Goal: Information Seeking & Learning: Learn about a topic

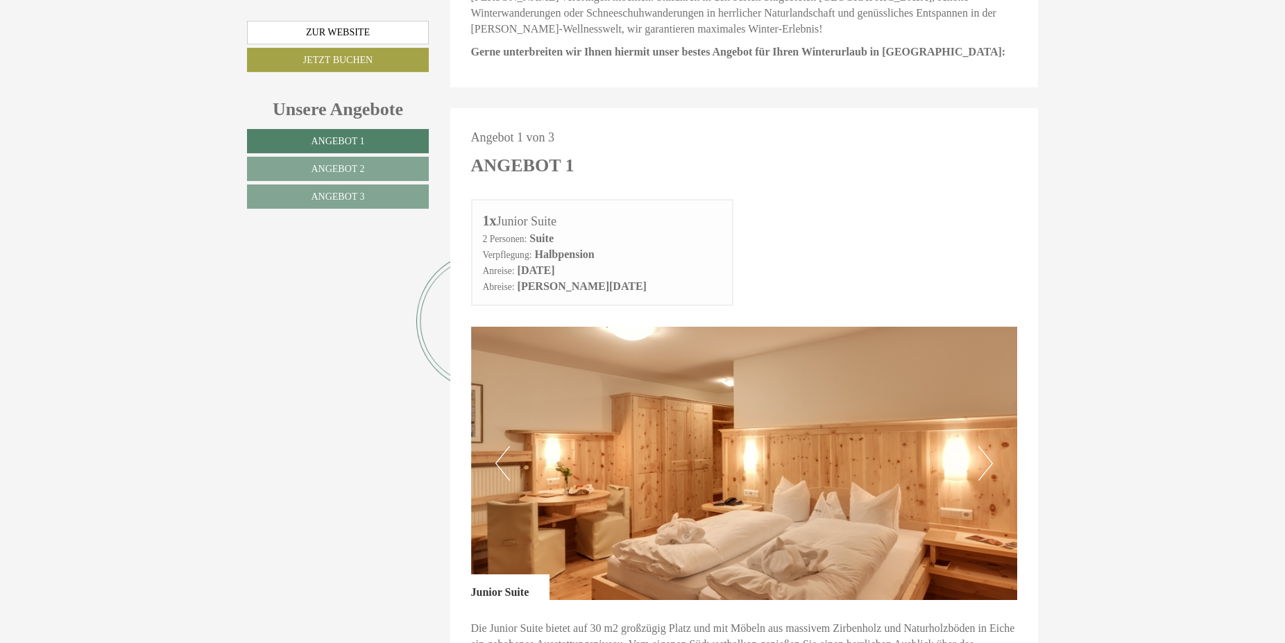
scroll to position [708, 0]
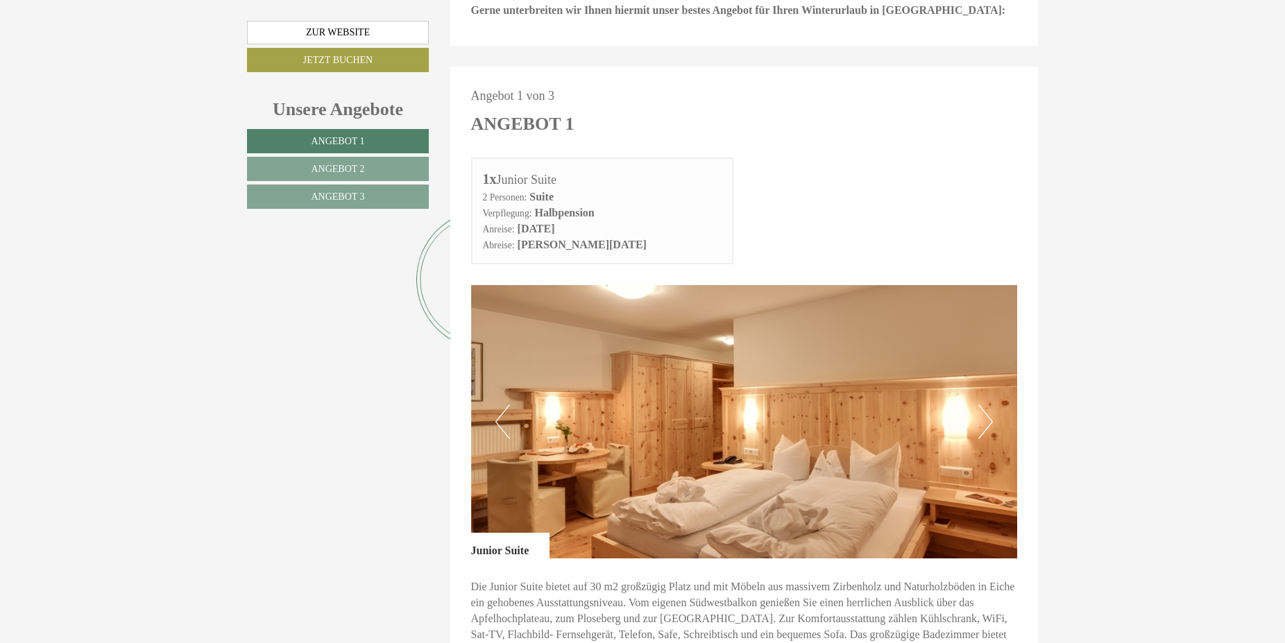
click at [987, 404] on button "Next" at bounding box center [985, 421] width 15 height 35
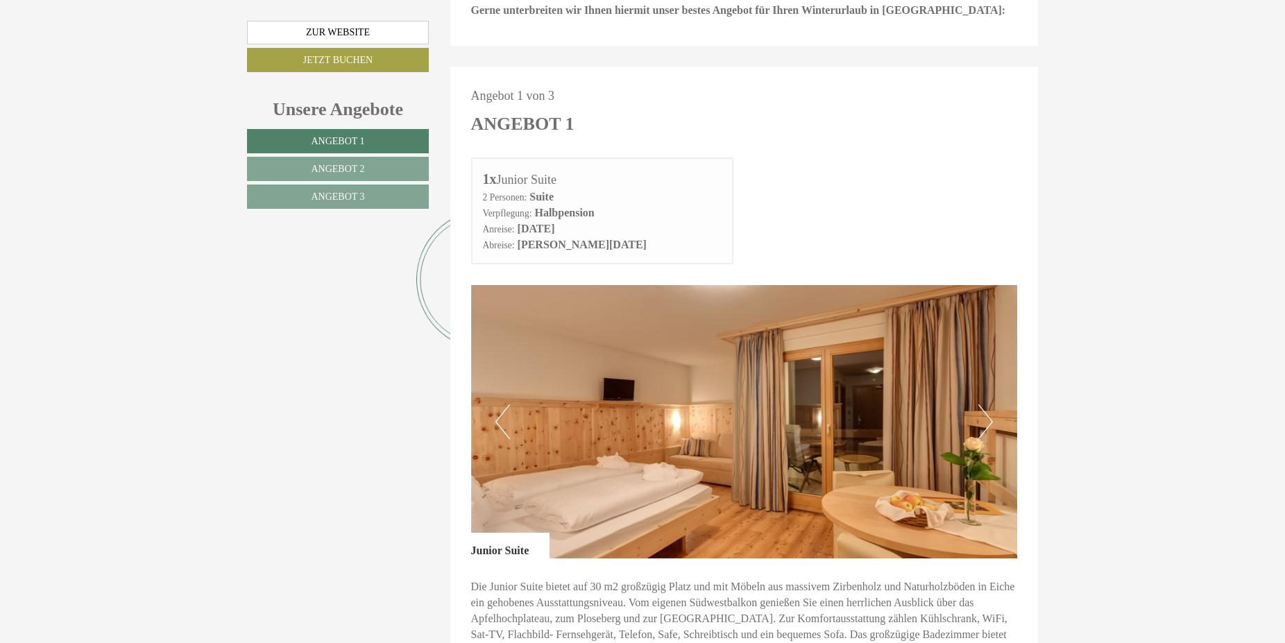
click at [986, 404] on button "Next" at bounding box center [985, 421] width 15 height 35
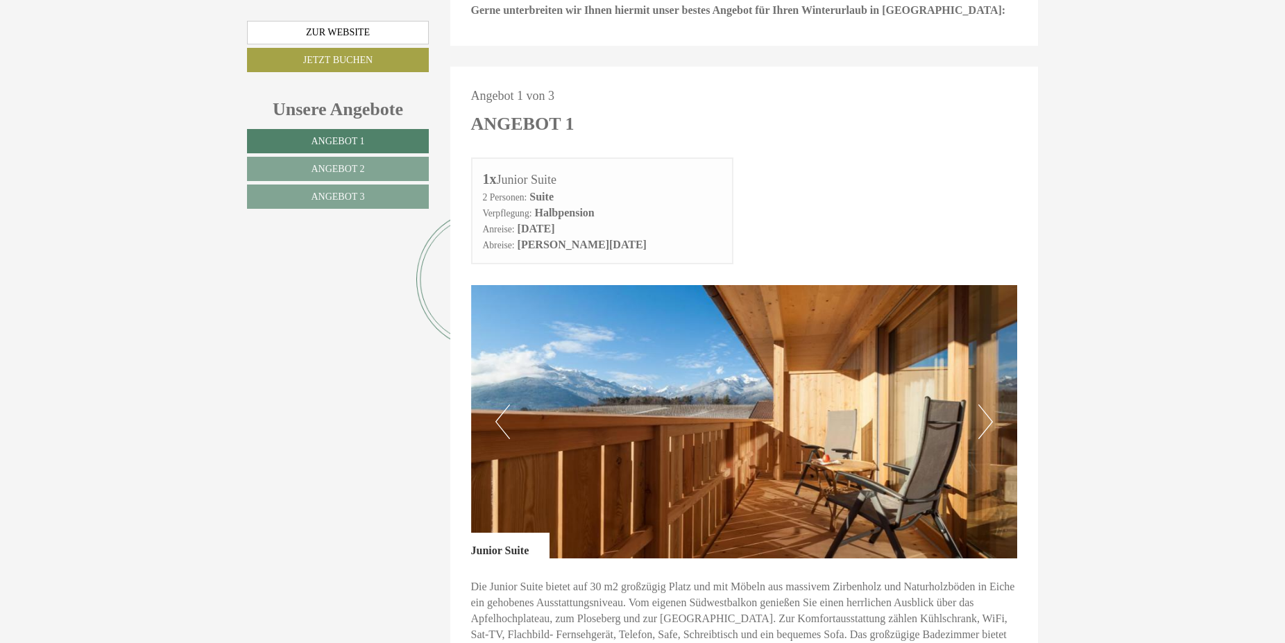
click at [987, 404] on button "Next" at bounding box center [985, 421] width 15 height 35
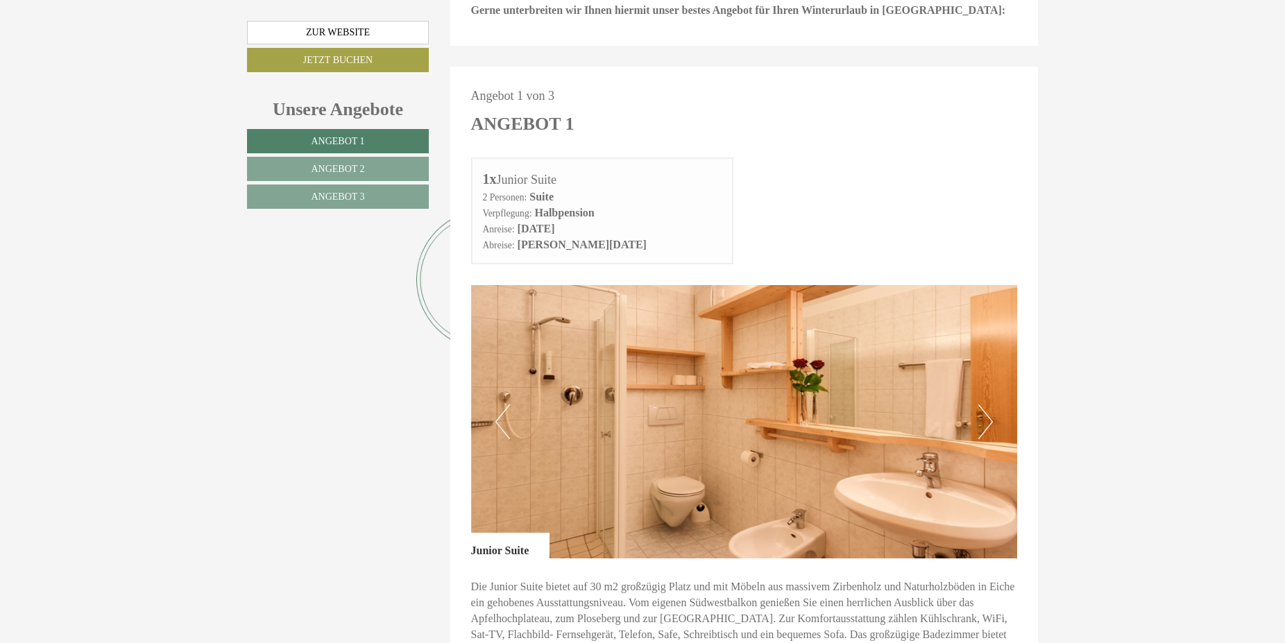
click at [990, 404] on button "Next" at bounding box center [985, 421] width 15 height 35
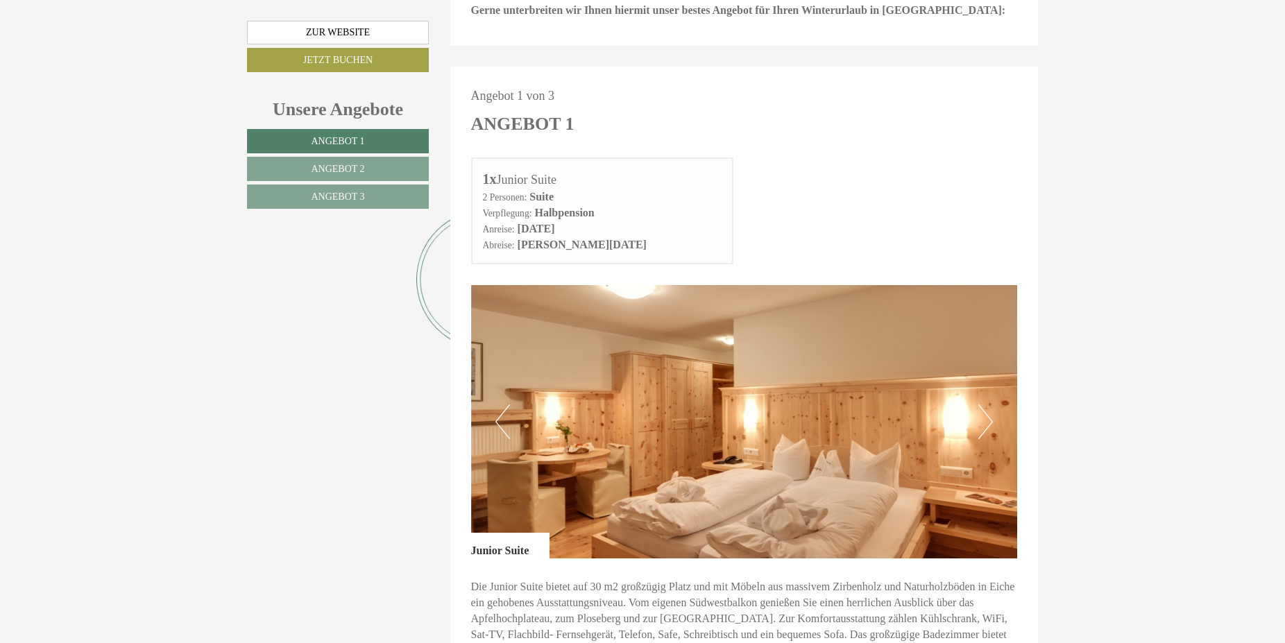
click at [991, 404] on button "Next" at bounding box center [985, 421] width 15 height 35
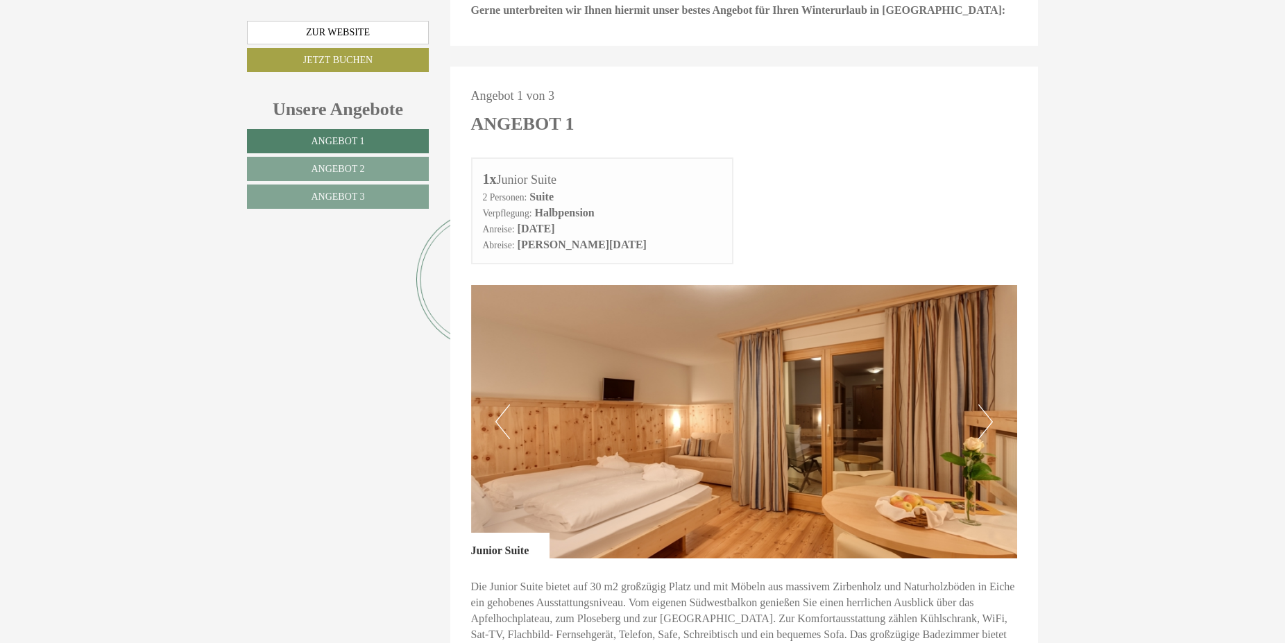
click at [991, 404] on button "Next" at bounding box center [985, 421] width 15 height 35
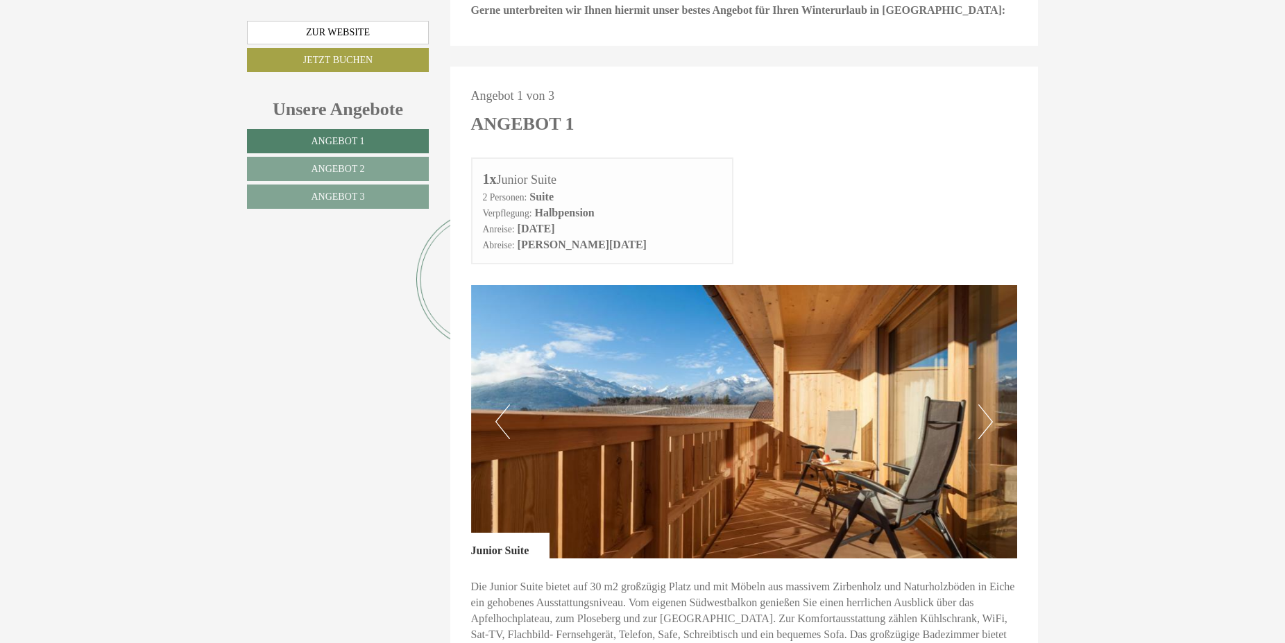
click at [991, 404] on button "Next" at bounding box center [985, 421] width 15 height 35
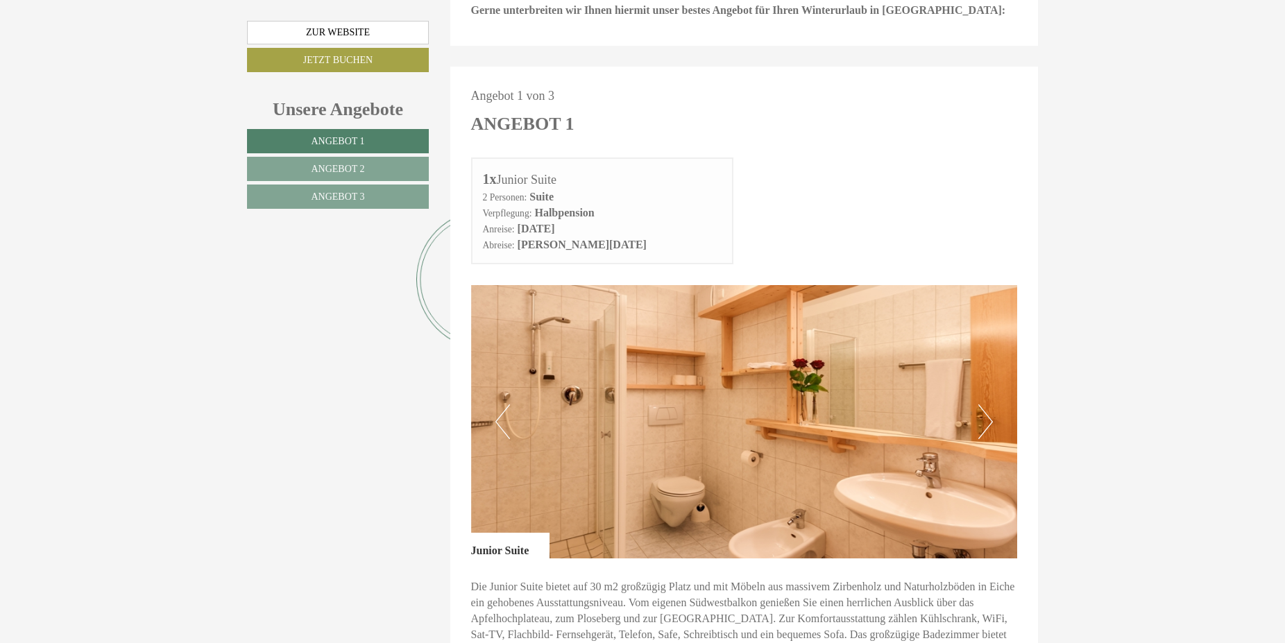
click at [991, 404] on button "Next" at bounding box center [985, 421] width 15 height 35
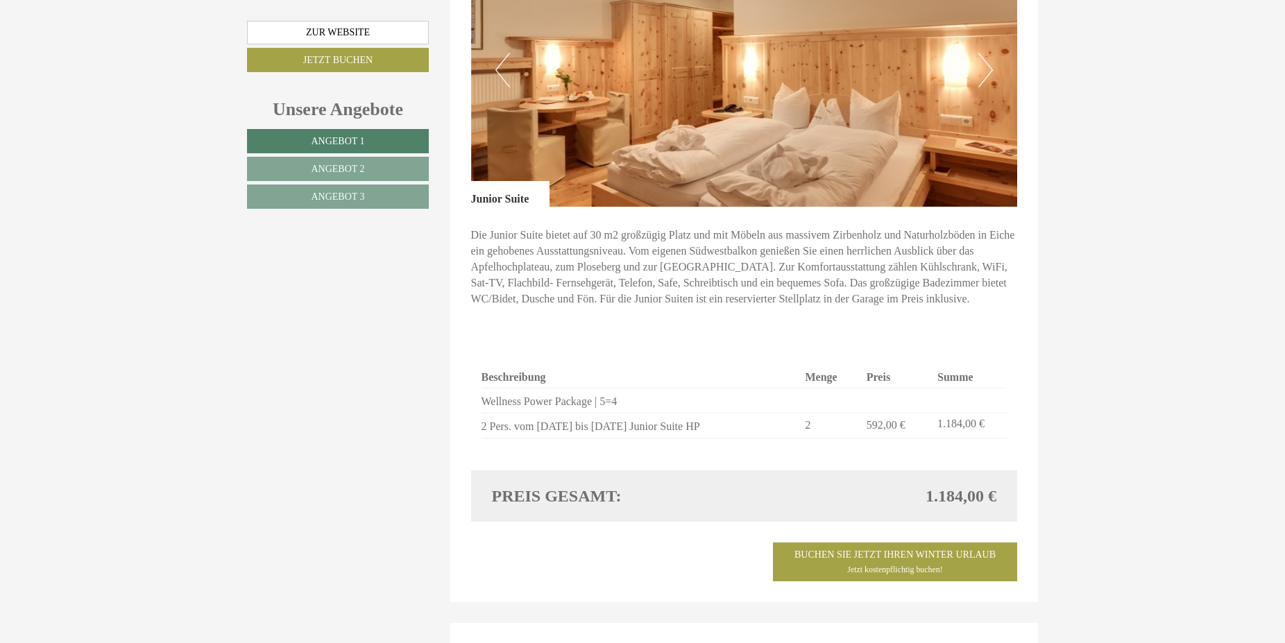
scroll to position [1062, 0]
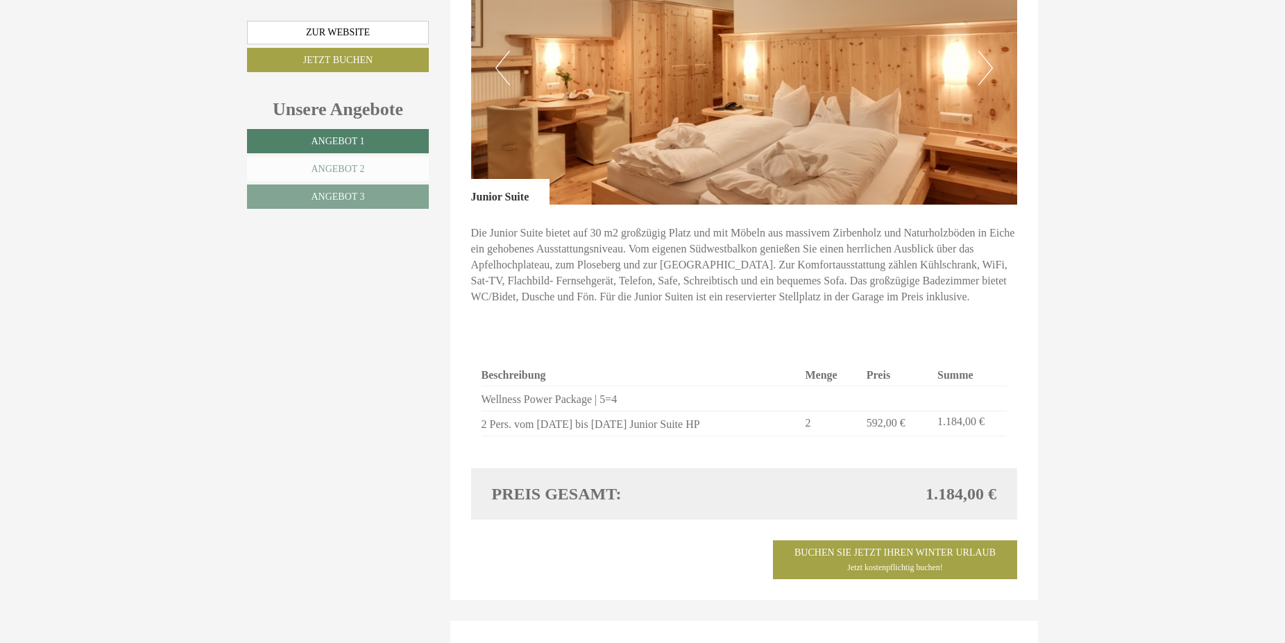
click at [346, 171] on span "Angebot 2" at bounding box center [337, 169] width 53 height 10
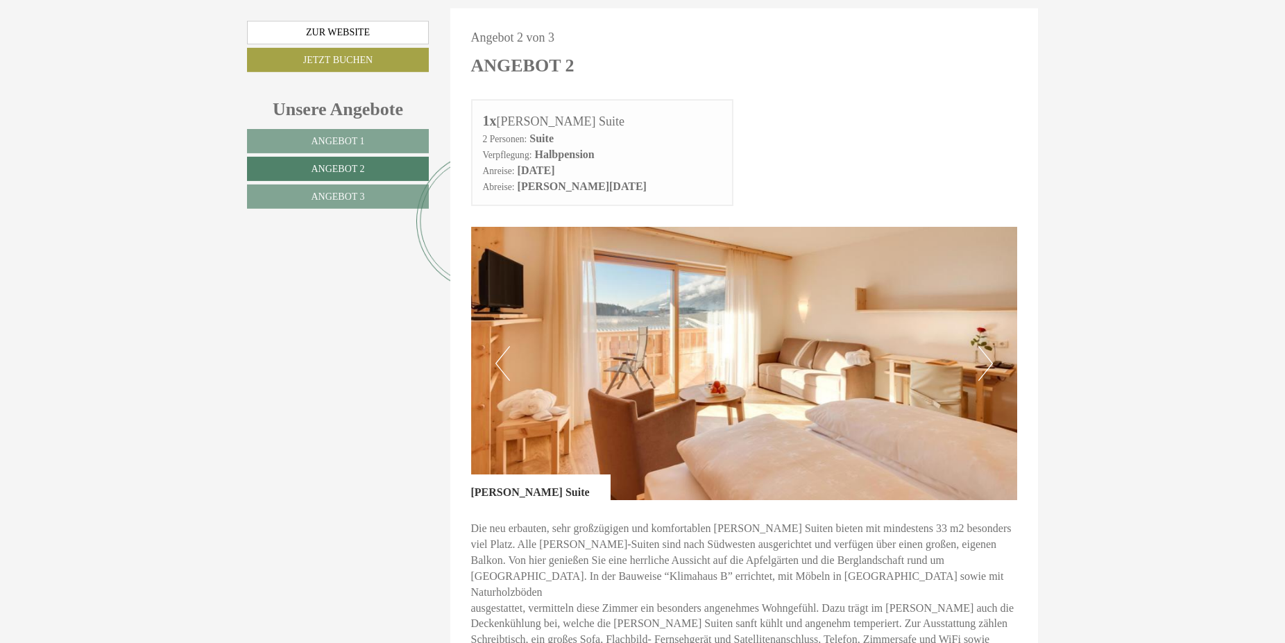
scroll to position [960, 0]
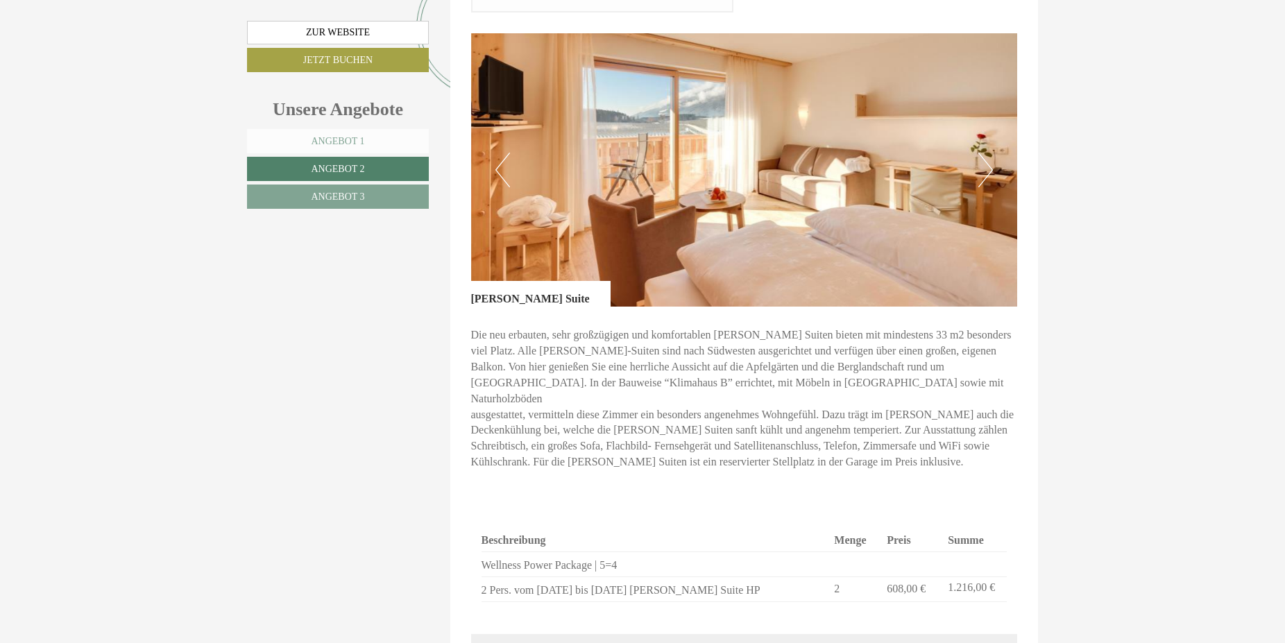
click at [352, 145] on span "Angebot 1" at bounding box center [337, 141] width 53 height 10
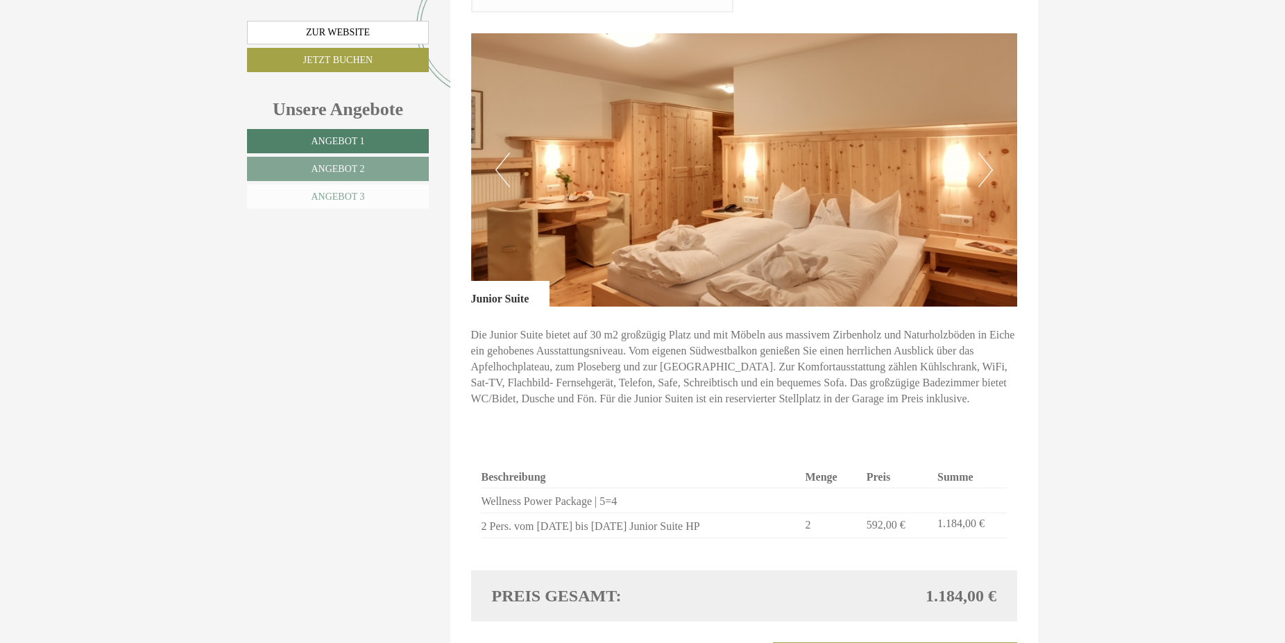
click at [325, 196] on span "Angebot 3" at bounding box center [337, 196] width 53 height 10
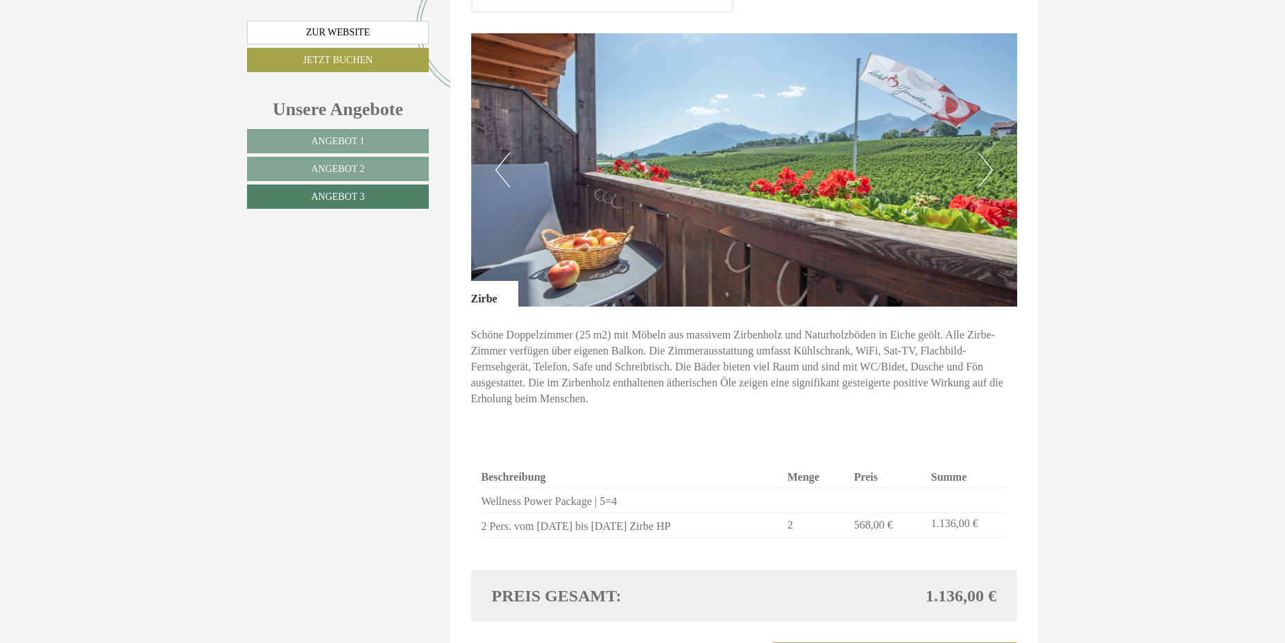
click at [989, 153] on button "Next" at bounding box center [985, 170] width 15 height 35
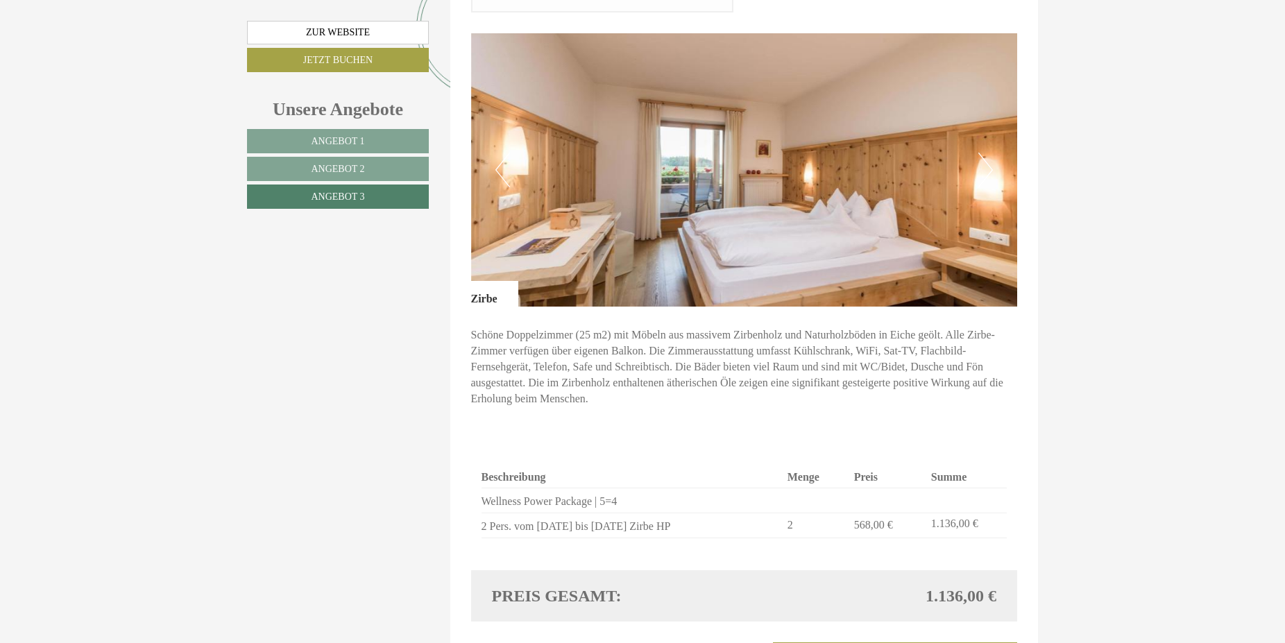
click at [987, 153] on button "Next" at bounding box center [985, 170] width 15 height 35
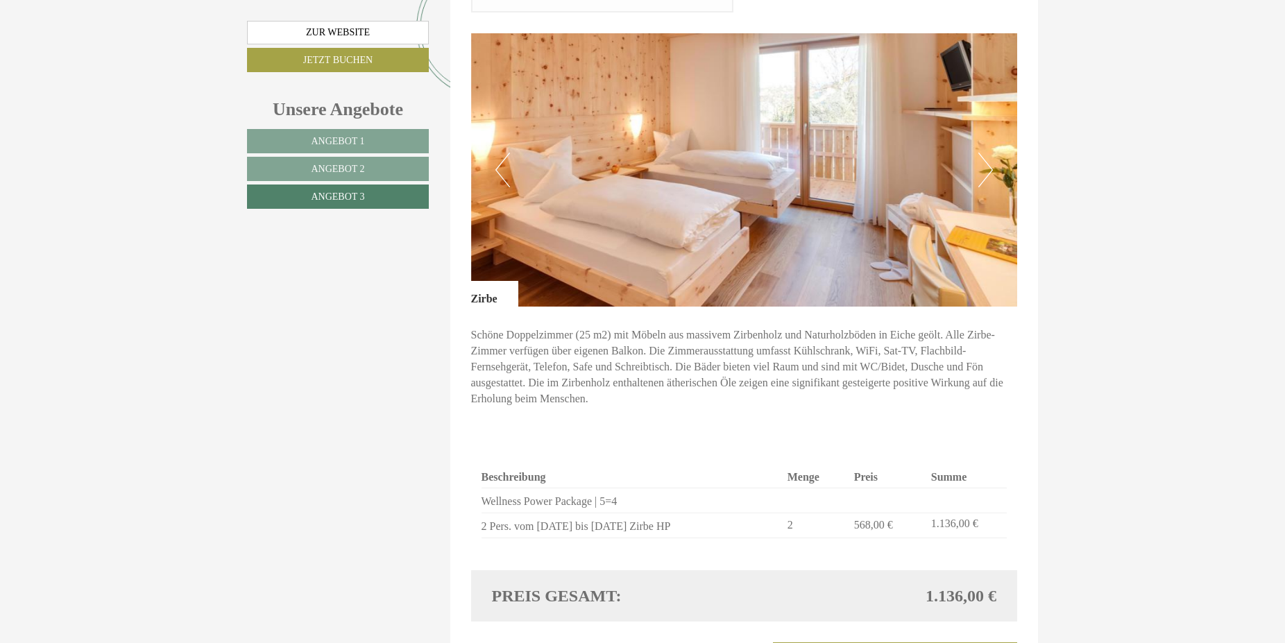
click at [987, 153] on button "Next" at bounding box center [985, 170] width 15 height 35
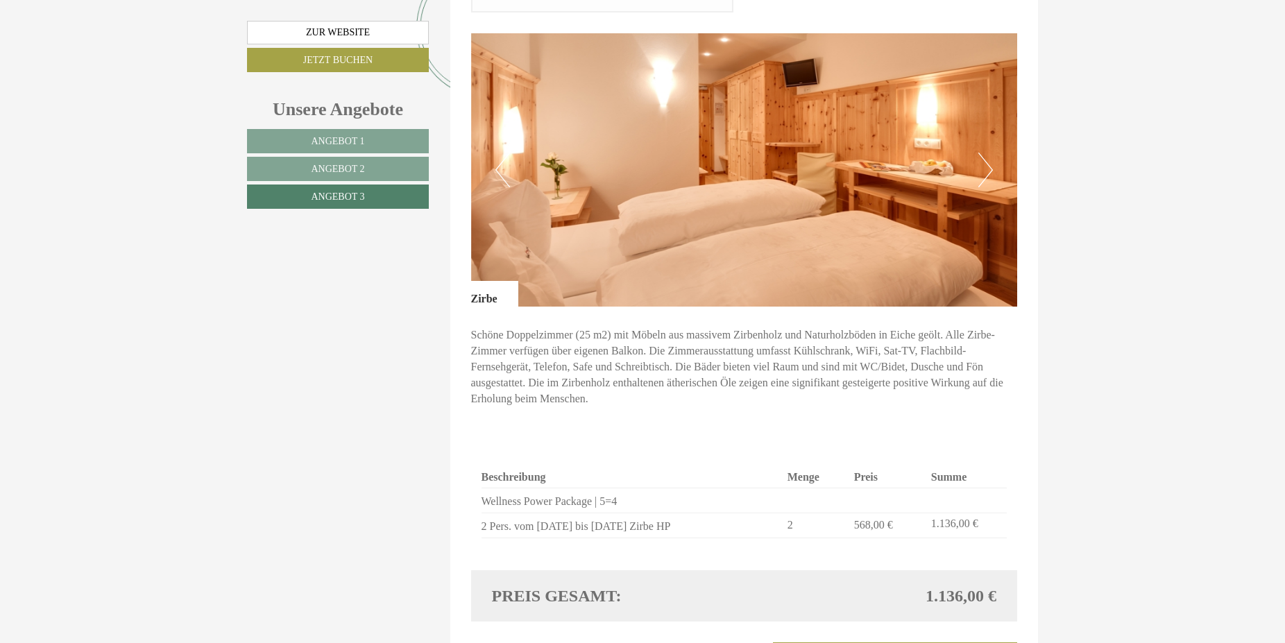
click at [987, 153] on button "Next" at bounding box center [985, 170] width 15 height 35
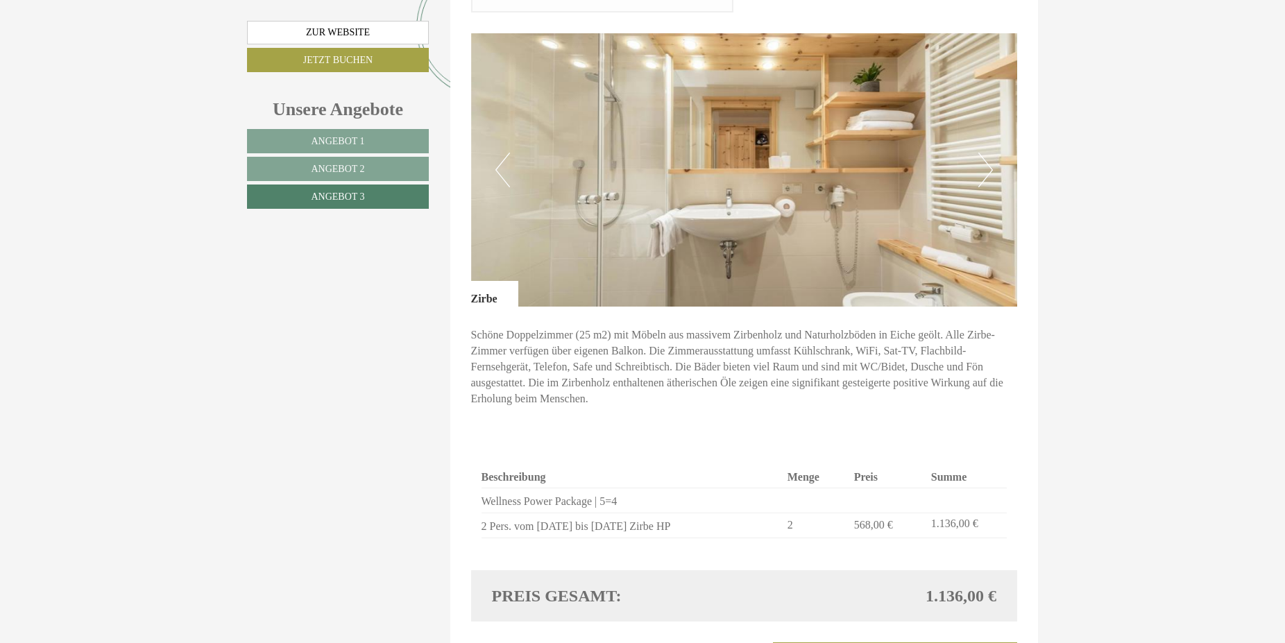
click at [983, 153] on button "Next" at bounding box center [985, 170] width 15 height 35
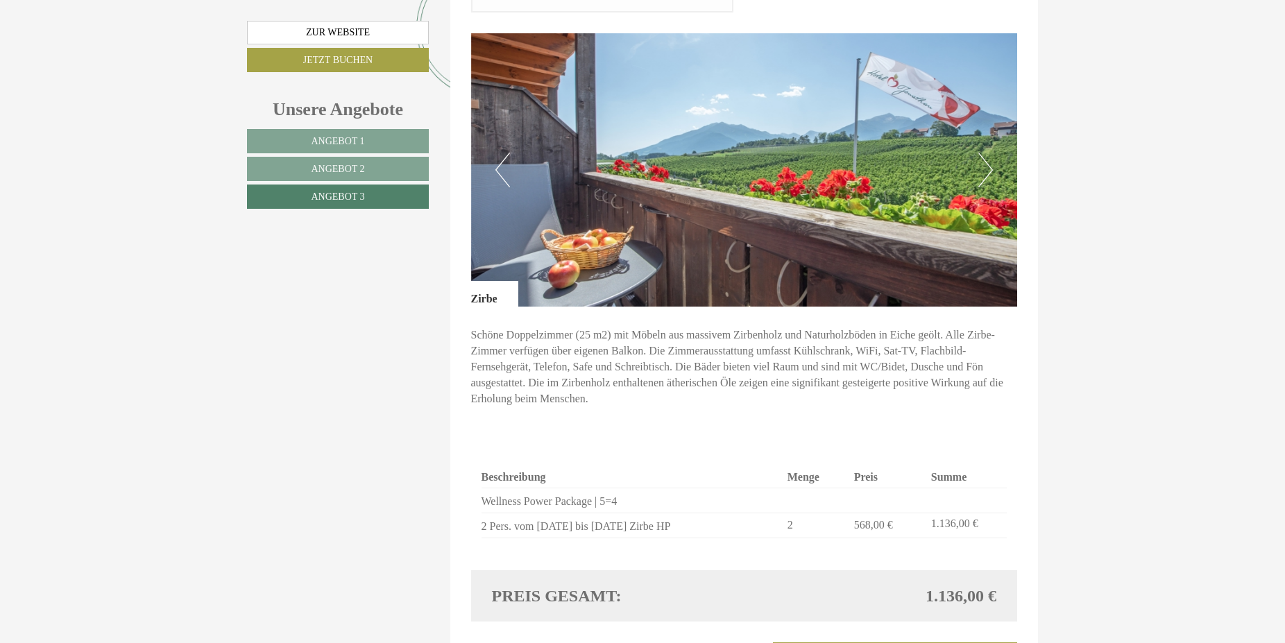
click at [502, 153] on button "Previous" at bounding box center [502, 170] width 15 height 35
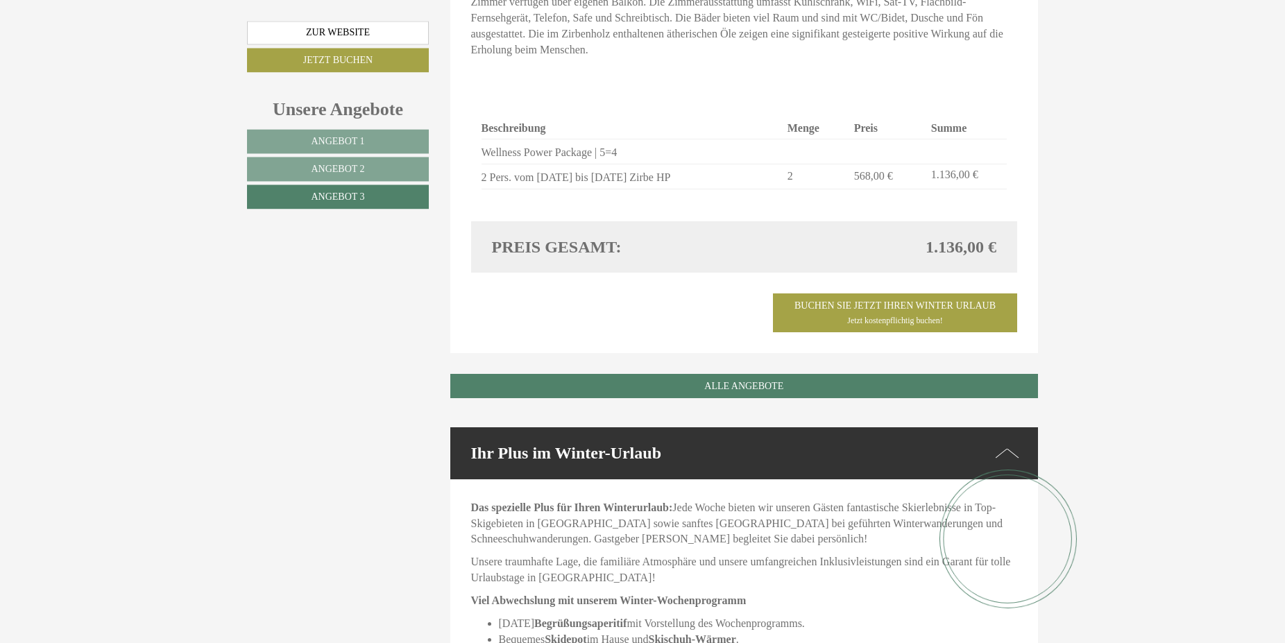
scroll to position [1384, 0]
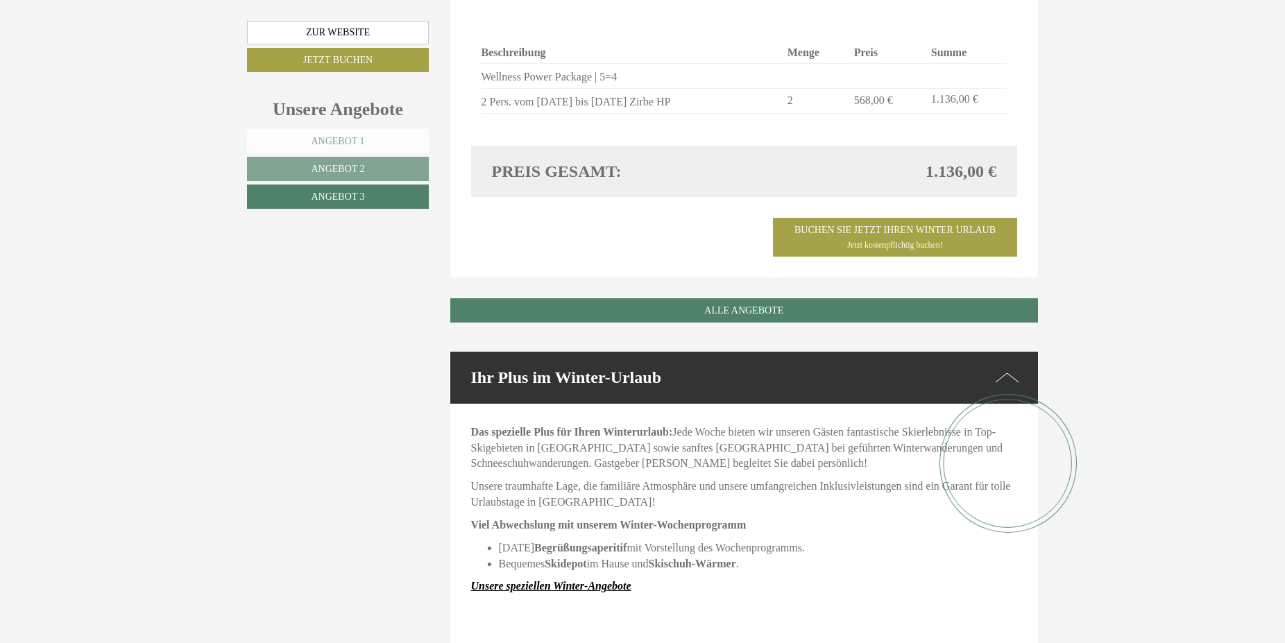
click at [341, 144] on span "Angebot 1" at bounding box center [337, 141] width 53 height 10
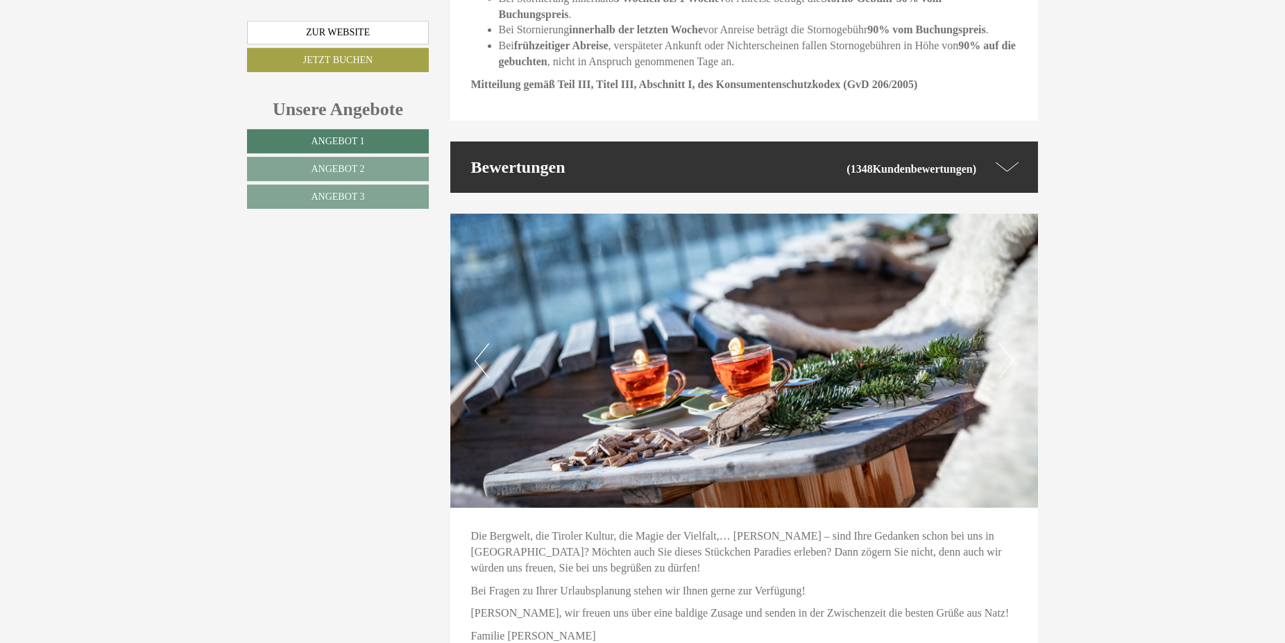
scroll to position [3083, 0]
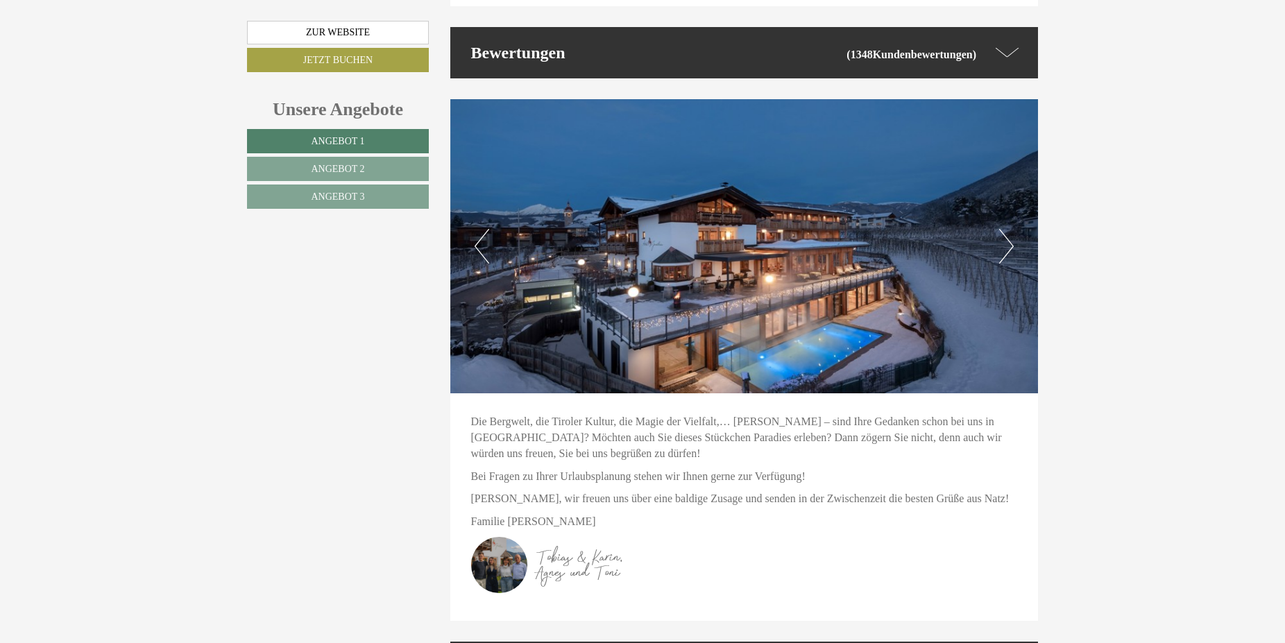
click at [1006, 229] on button "Next" at bounding box center [1006, 246] width 15 height 35
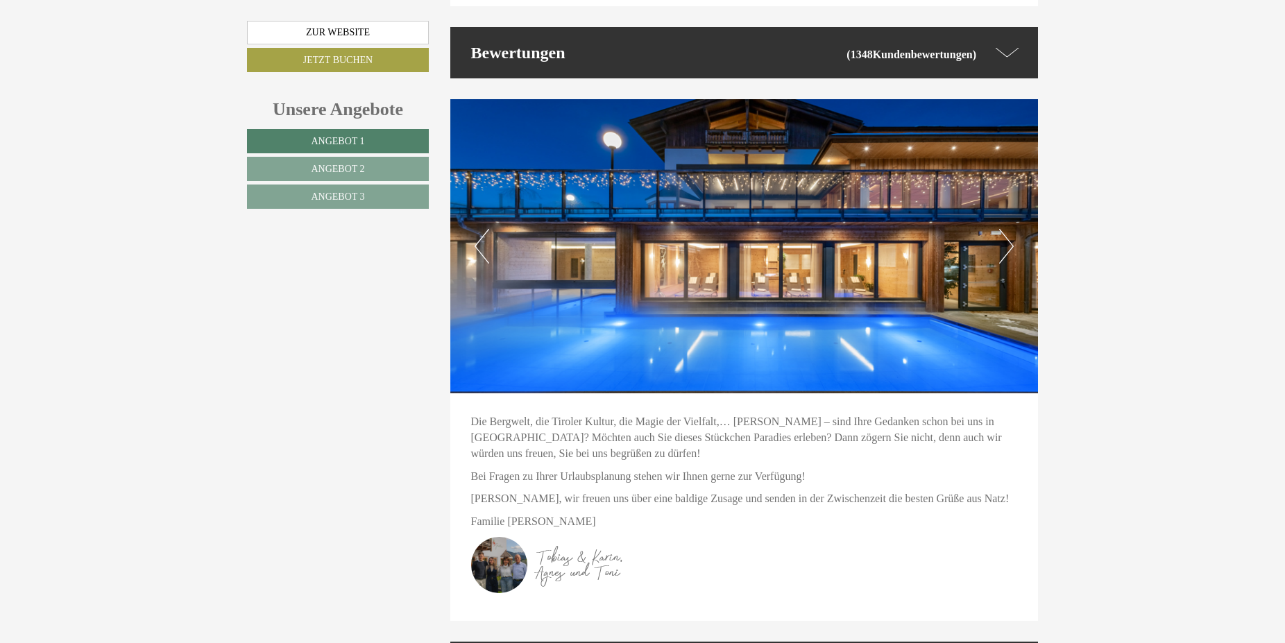
click at [1007, 229] on button "Next" at bounding box center [1006, 246] width 15 height 35
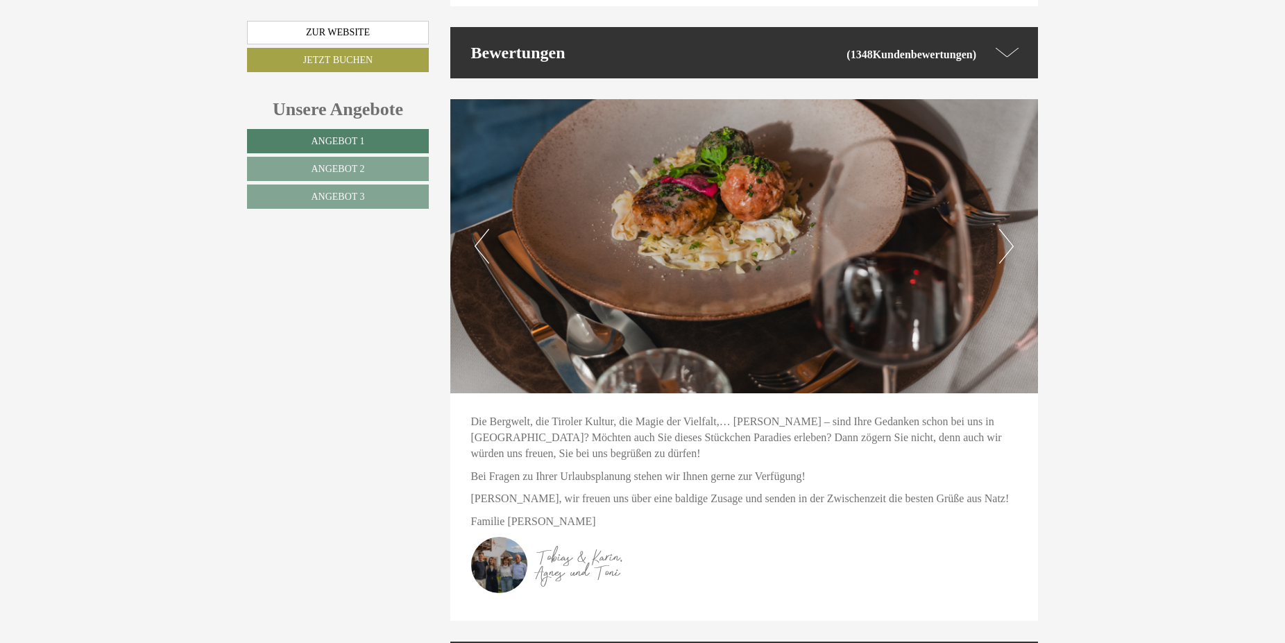
click at [1007, 229] on button "Next" at bounding box center [1006, 246] width 15 height 35
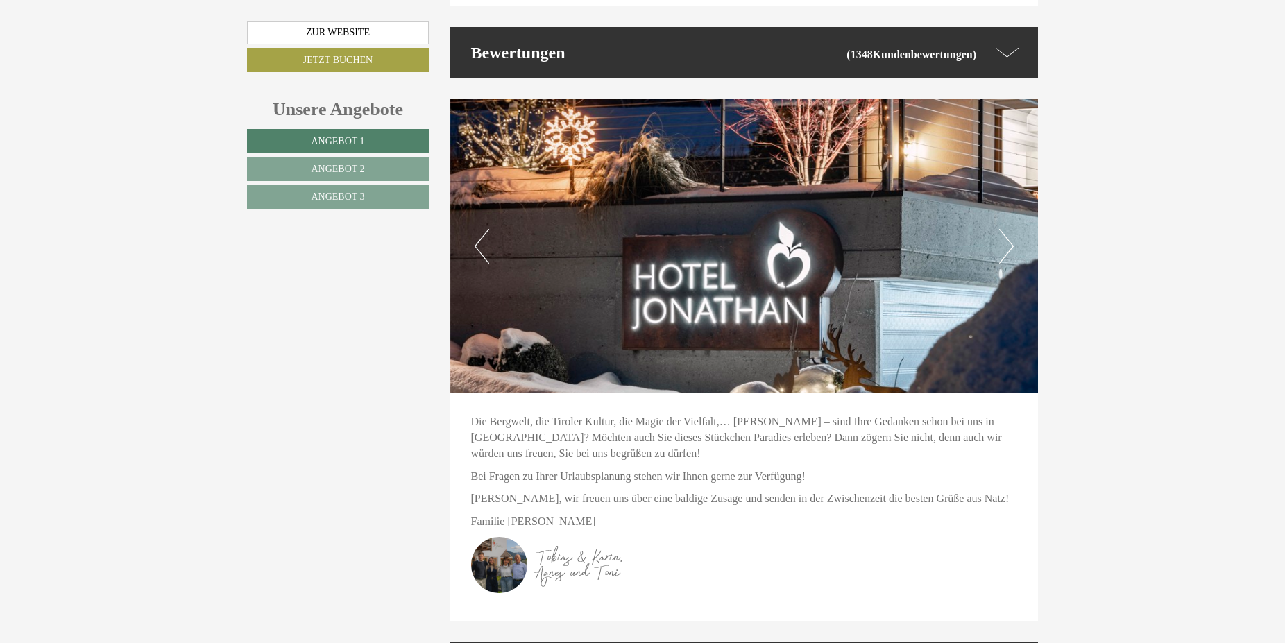
click at [1007, 229] on button "Next" at bounding box center [1006, 246] width 15 height 35
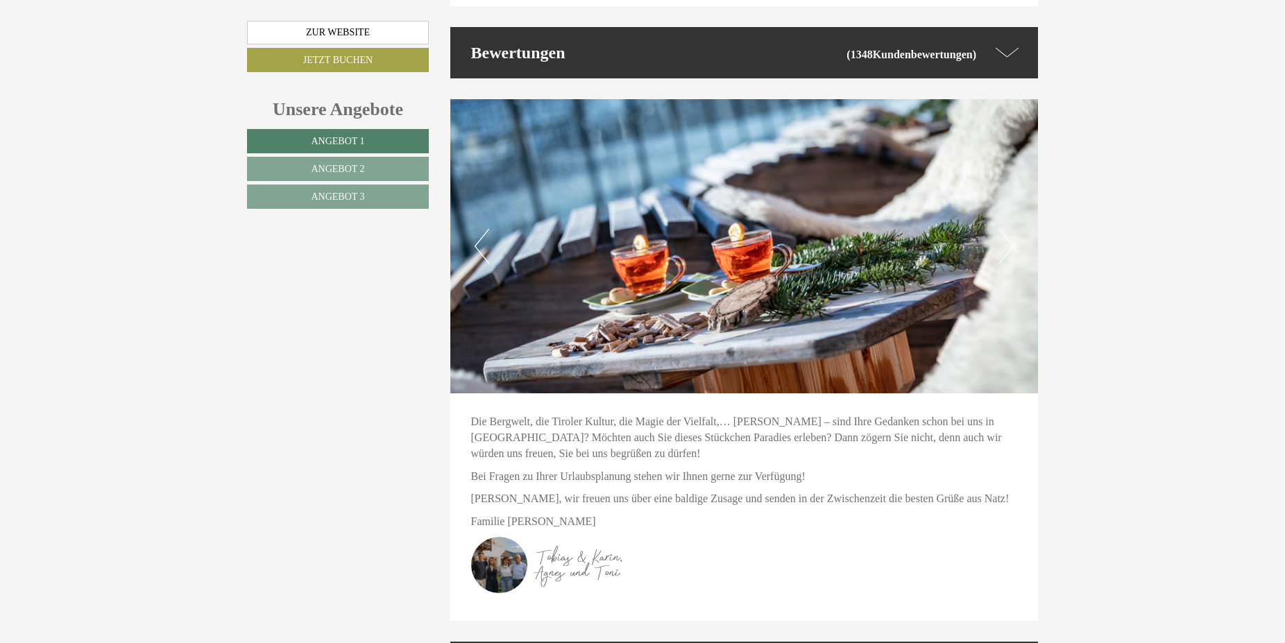
click at [1008, 229] on button "Next" at bounding box center [1006, 246] width 15 height 35
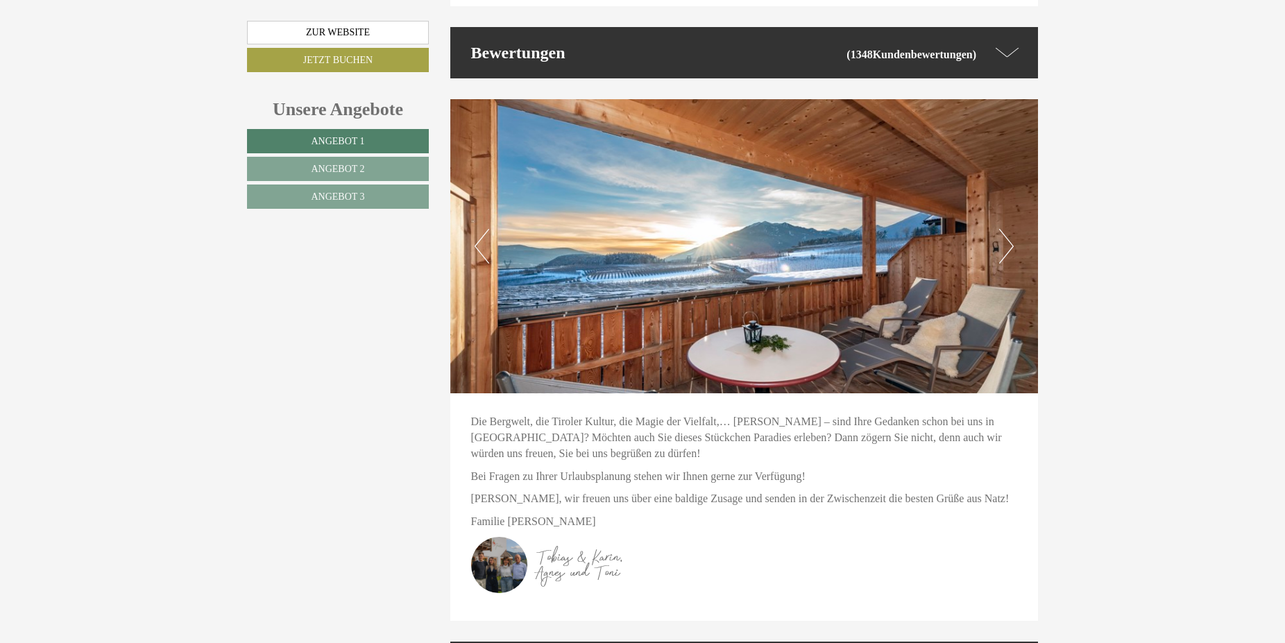
click at [1008, 229] on button "Next" at bounding box center [1006, 246] width 15 height 35
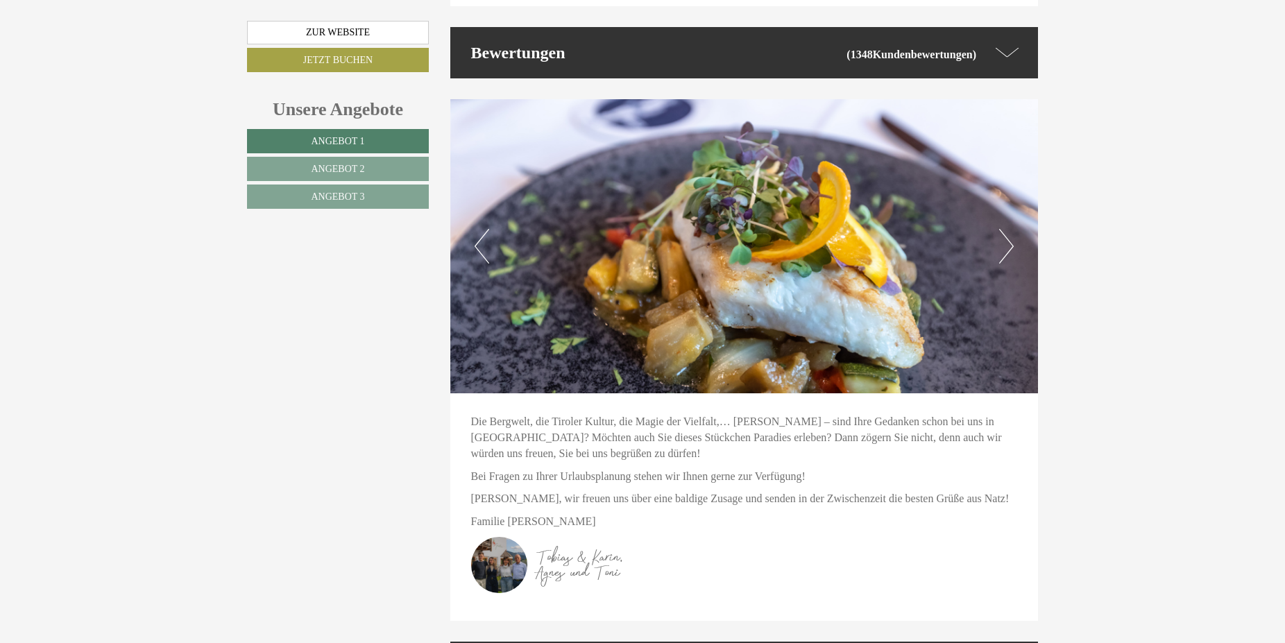
click at [1008, 229] on button "Next" at bounding box center [1006, 246] width 15 height 35
